Goal: Transaction & Acquisition: Book appointment/travel/reservation

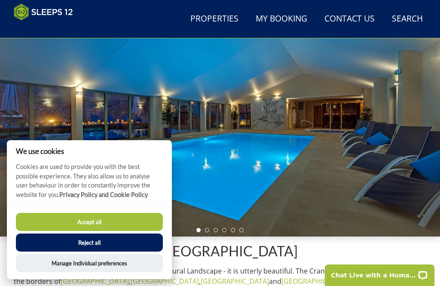
click at [93, 231] on button "Accept all" at bounding box center [89, 222] width 147 height 18
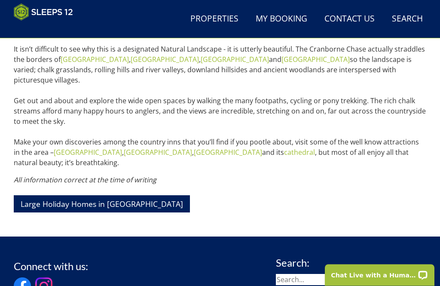
scroll to position [301, 0]
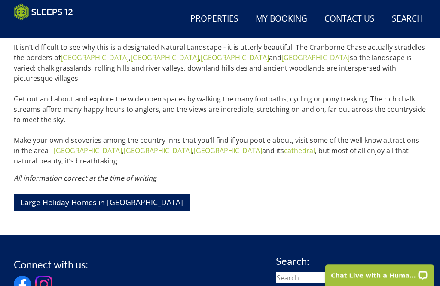
click at [110, 193] on link "Large Holiday Homes in [GEOGRAPHIC_DATA]" at bounding box center [102, 201] width 176 height 17
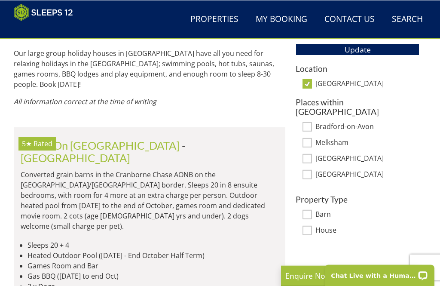
scroll to position [473, 0]
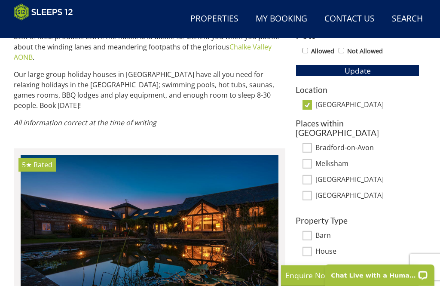
click at [221, 235] on img at bounding box center [150, 238] width 258 height 166
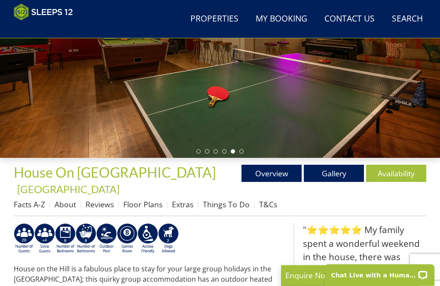
scroll to position [156, 0]
click at [335, 171] on link "Gallery" at bounding box center [334, 173] width 60 height 17
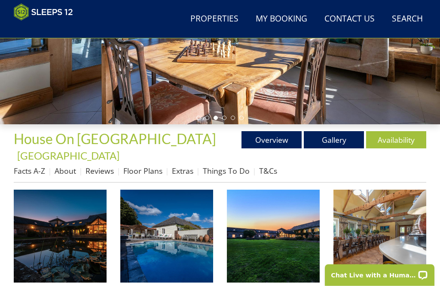
scroll to position [190, 0]
click at [145, 165] on link "Floor Plans" at bounding box center [142, 170] width 39 height 10
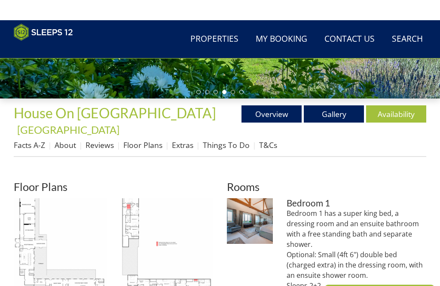
scroll to position [214, 0]
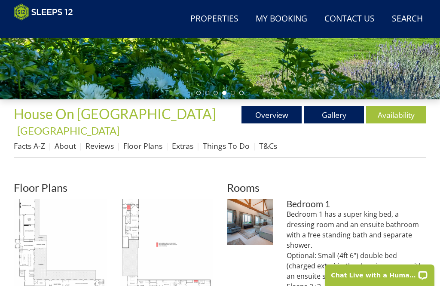
click at [44, 229] on img at bounding box center [60, 245] width 93 height 93
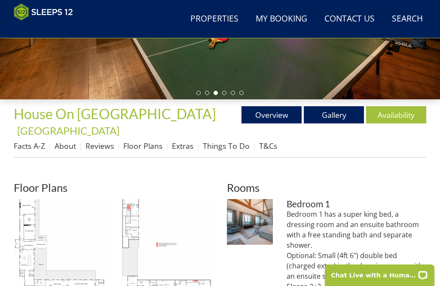
click at [266, 117] on link "Overview" at bounding box center [271, 114] width 60 height 17
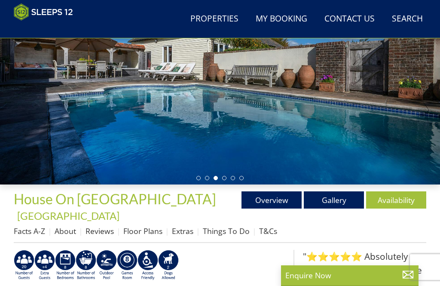
scroll to position [163, 0]
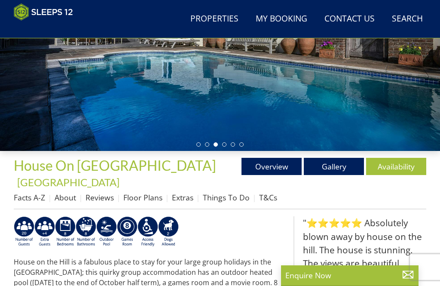
click at [97, 192] on link "Reviews" at bounding box center [100, 197] width 28 height 10
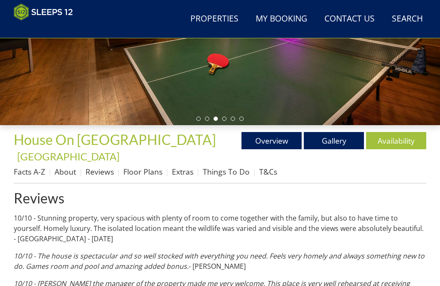
scroll to position [189, 0]
click at [178, 166] on link "Extras" at bounding box center [182, 171] width 21 height 10
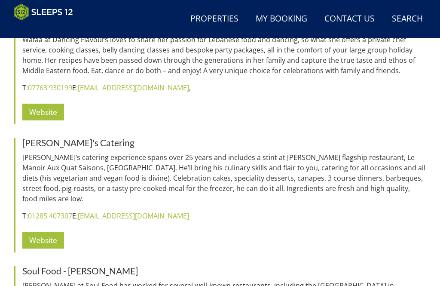
scroll to position [1905, 0]
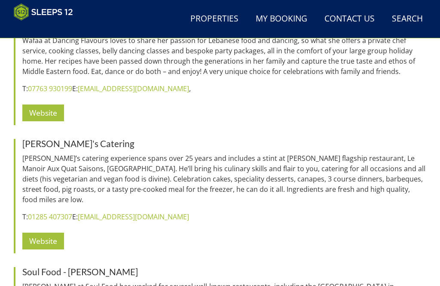
click at [39, 232] on link "Website" at bounding box center [43, 240] width 42 height 17
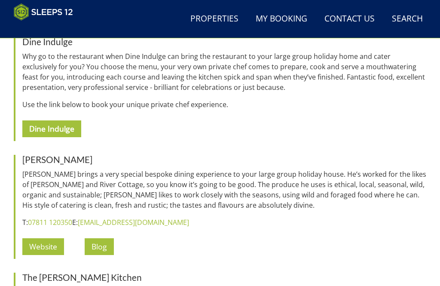
scroll to position [1298, 0]
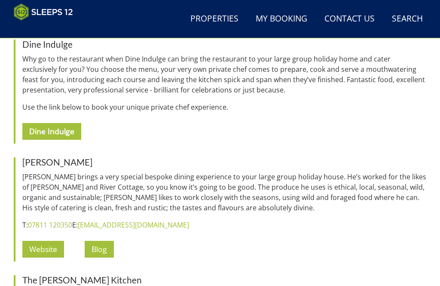
click at [45, 241] on link "Website" at bounding box center [43, 249] width 42 height 17
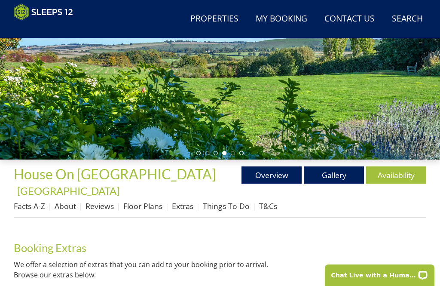
scroll to position [157, 0]
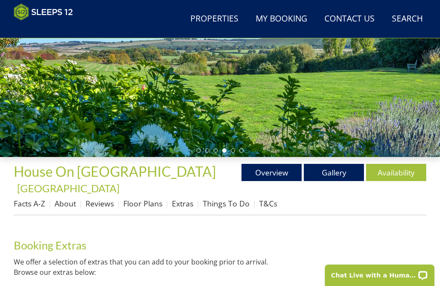
click at [390, 168] on link "Availability" at bounding box center [396, 172] width 60 height 17
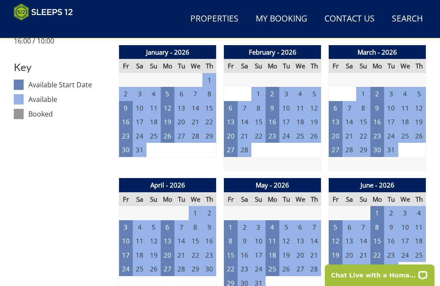
scroll to position [467, 0]
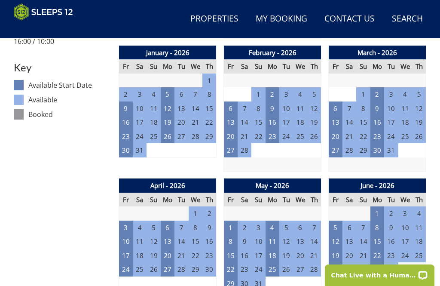
click at [229, 220] on td "1" at bounding box center [231, 227] width 14 height 14
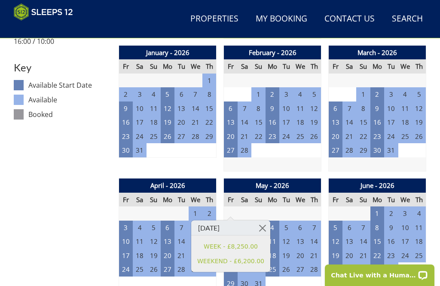
click at [272, 220] on td "4" at bounding box center [273, 227] width 14 height 14
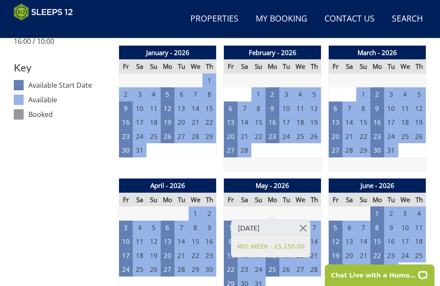
click at [231, 220] on td "1" at bounding box center [231, 227] width 14 height 14
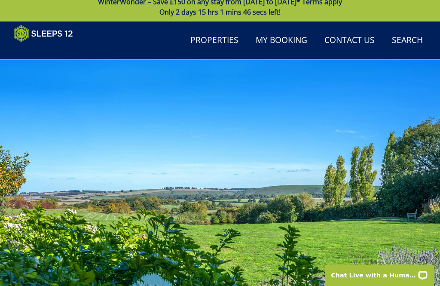
scroll to position [0, 0]
